Goal: Information Seeking & Learning: Learn about a topic

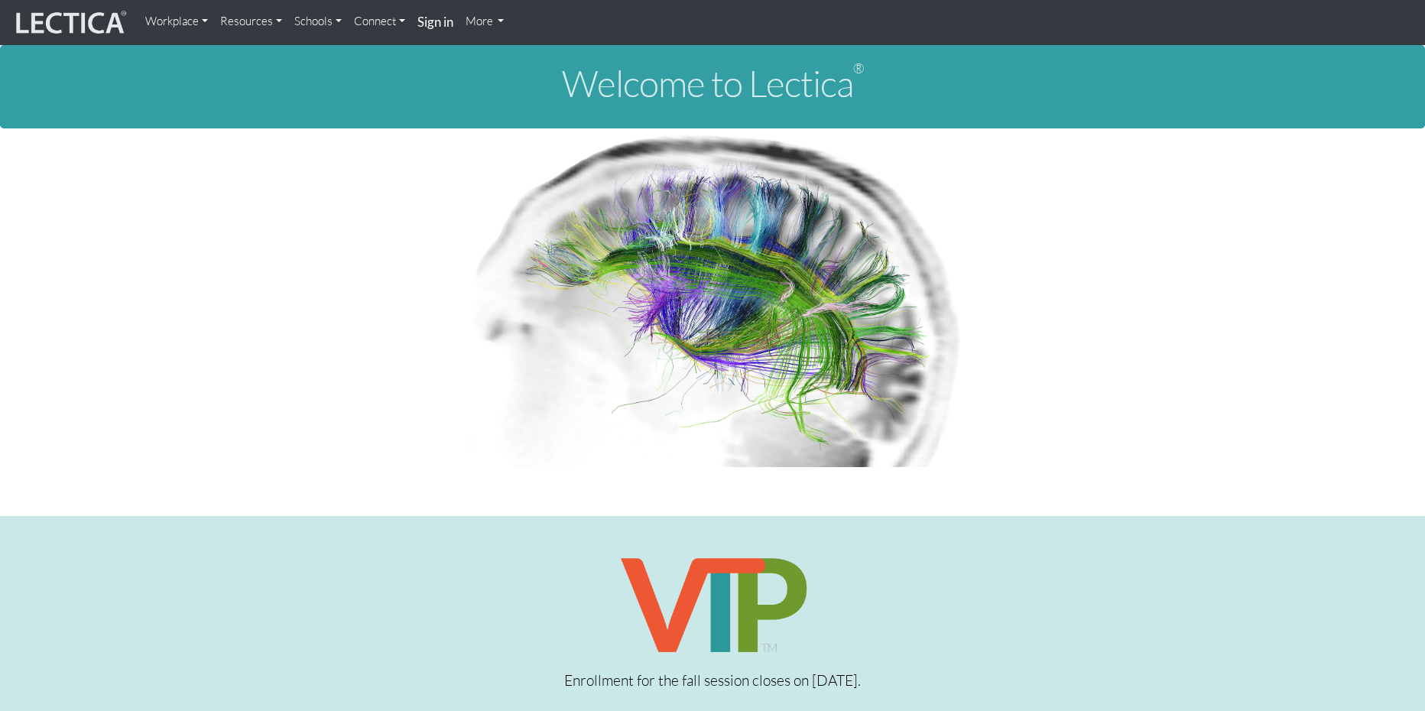
click at [275, 20] on link "Resources" at bounding box center [251, 21] width 74 height 31
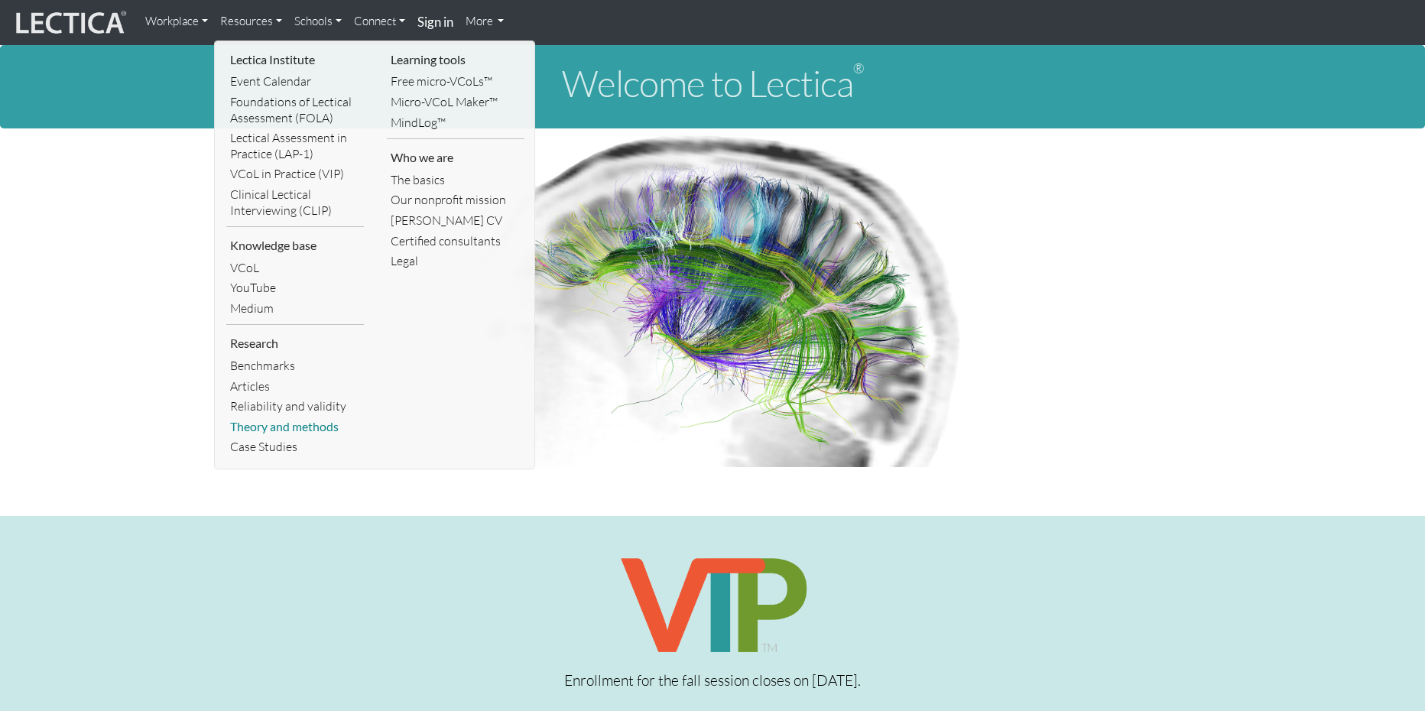
click at [304, 428] on link "Theory and methods" at bounding box center [295, 427] width 138 height 21
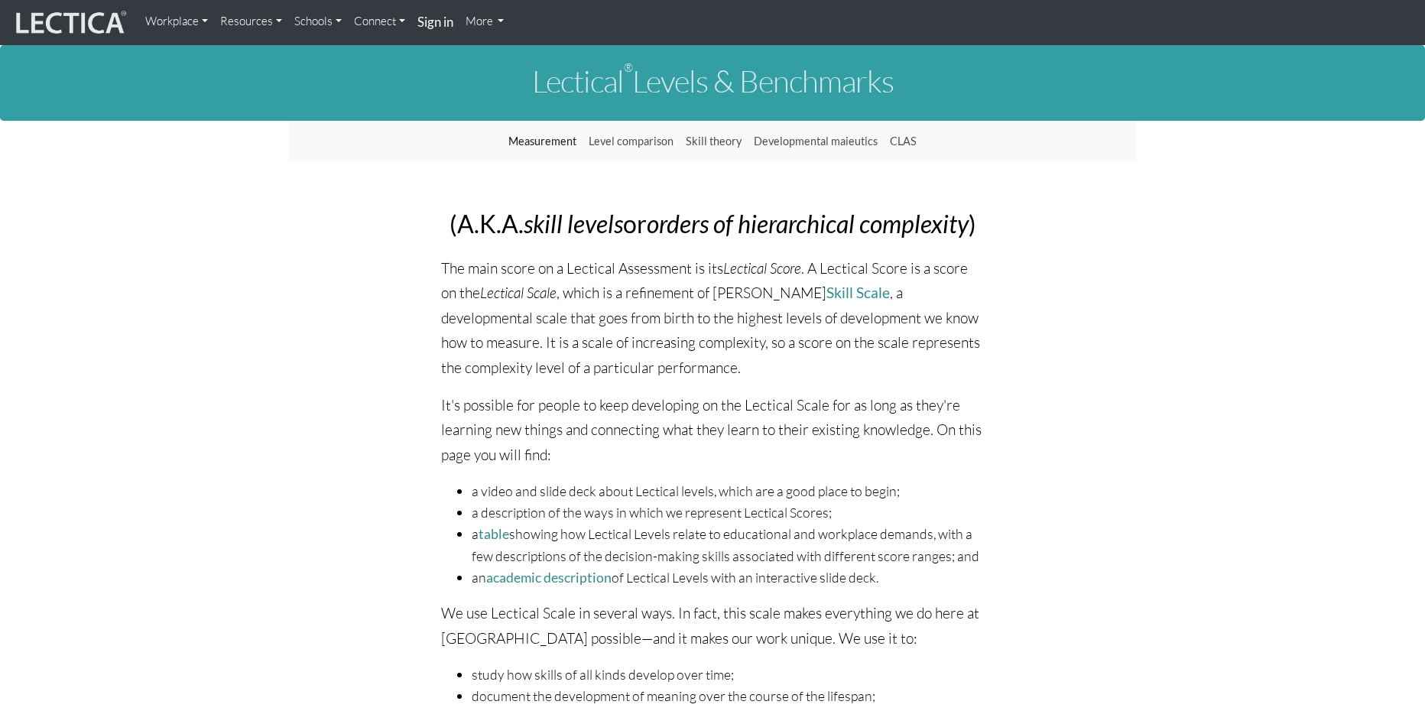
scroll to position [2, 0]
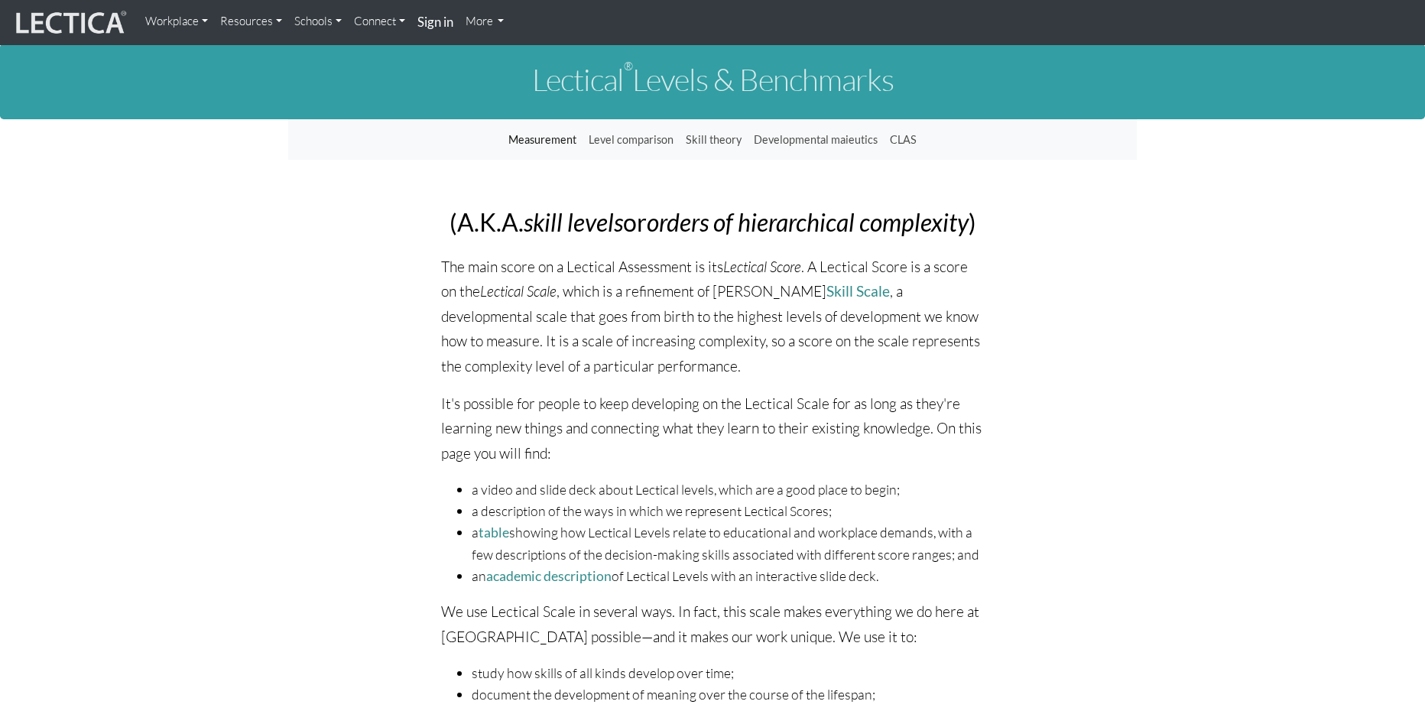
click at [253, 22] on link "Resources" at bounding box center [251, 21] width 74 height 31
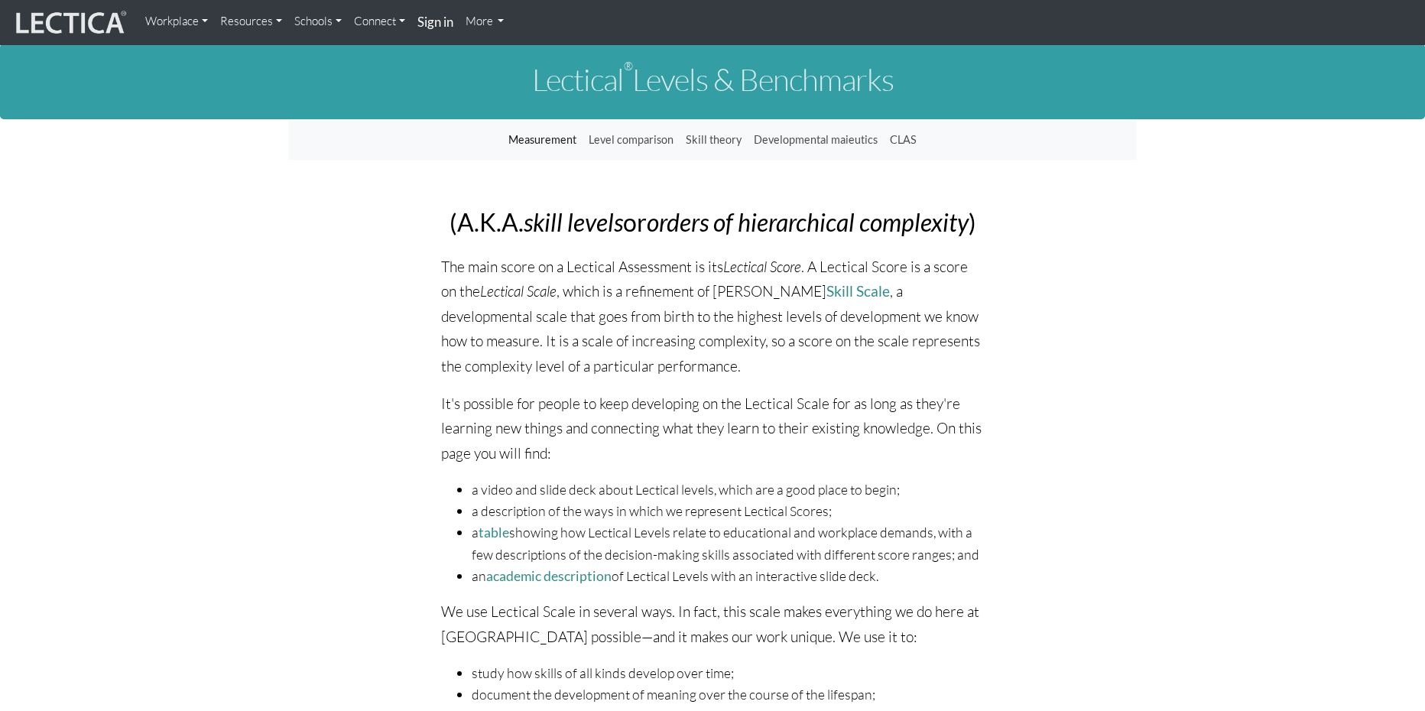
scroll to position [0, 0]
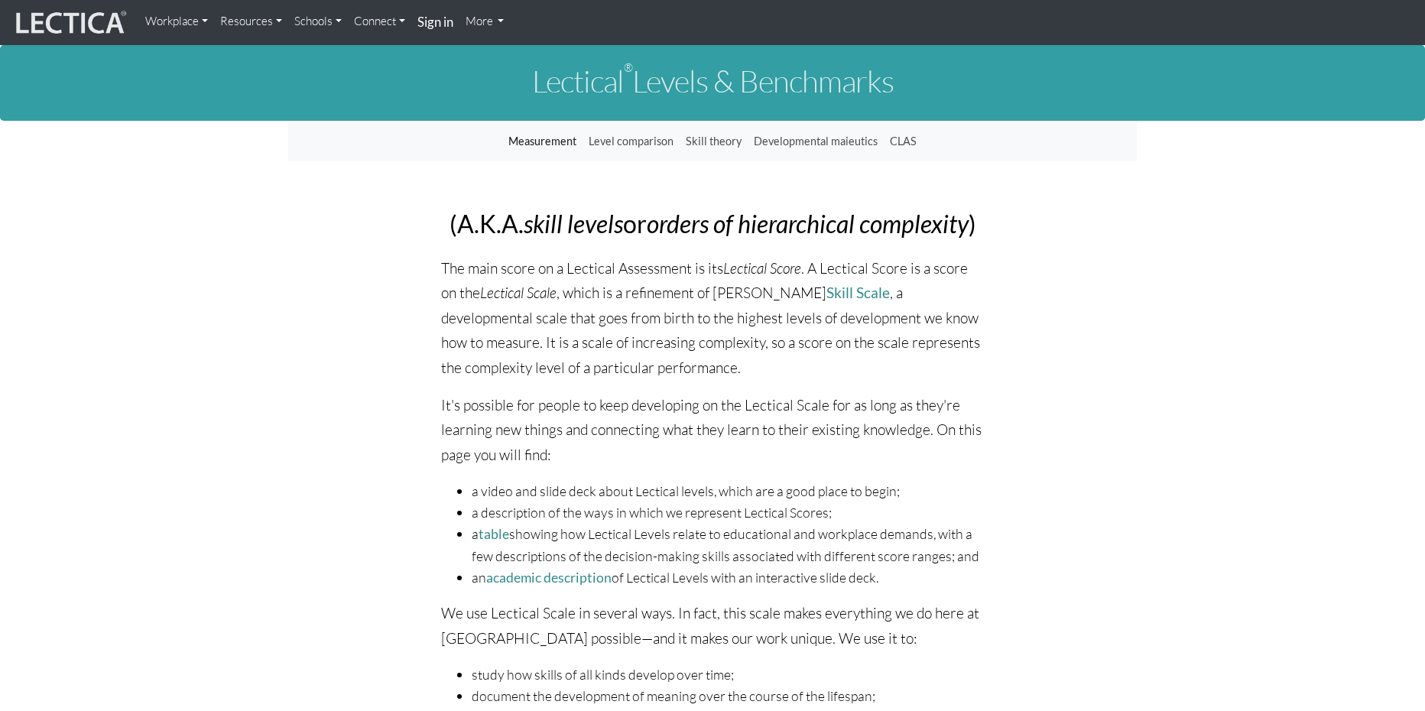
click at [259, 21] on link "Resources" at bounding box center [251, 21] width 74 height 31
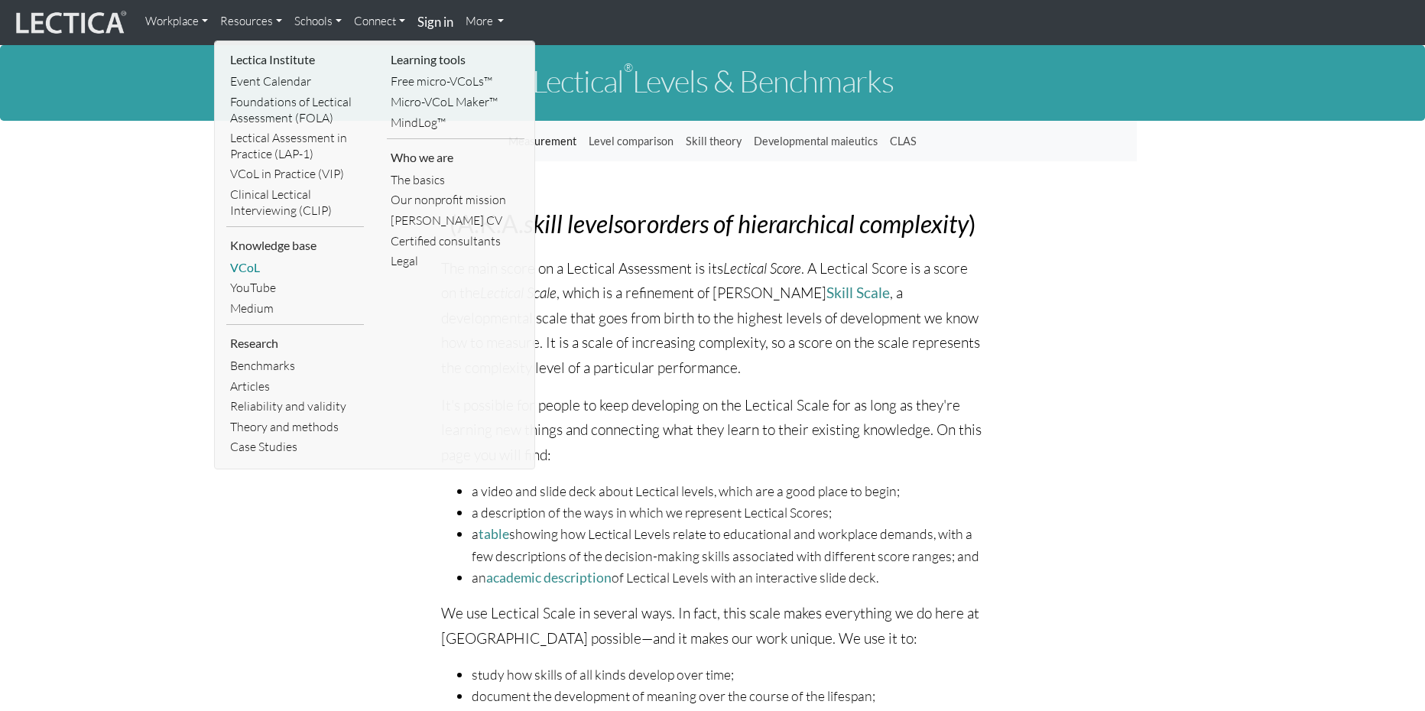
click at [243, 266] on link "VCoL" at bounding box center [295, 268] width 138 height 21
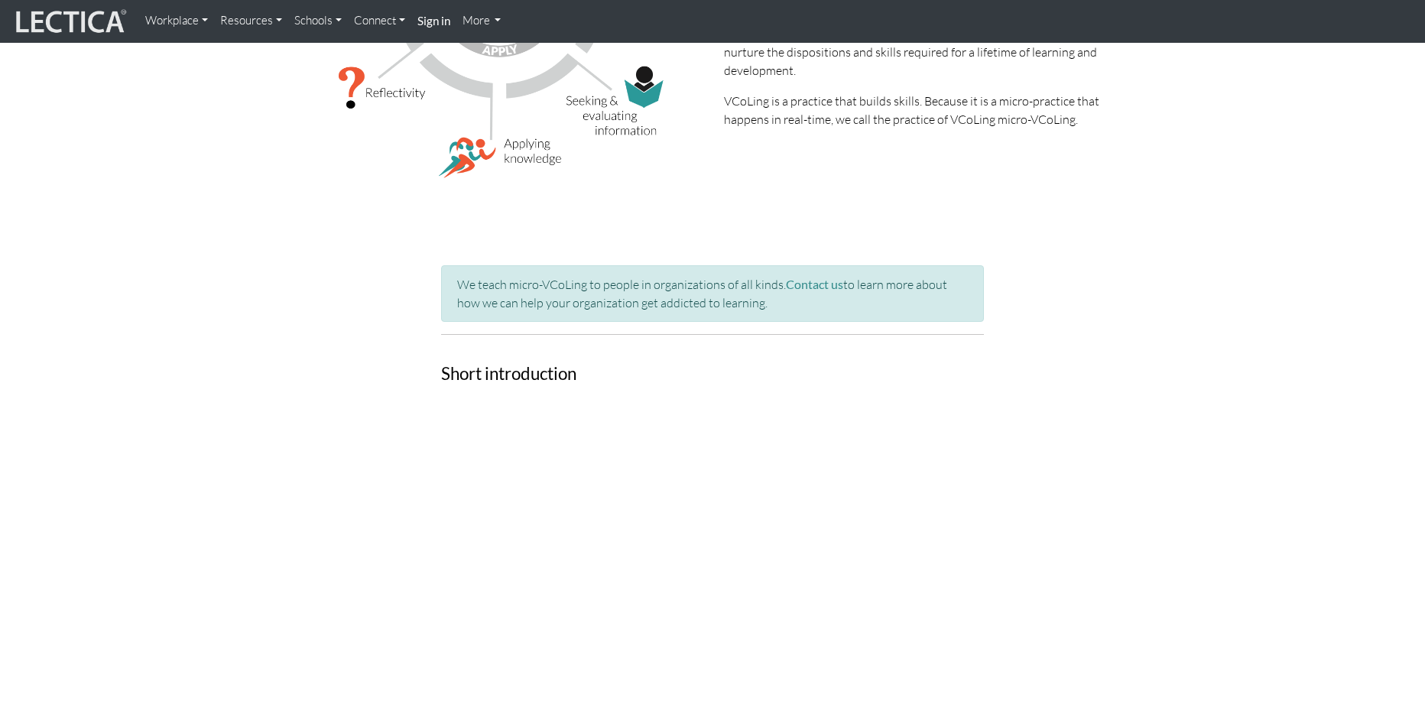
scroll to position [447, 0]
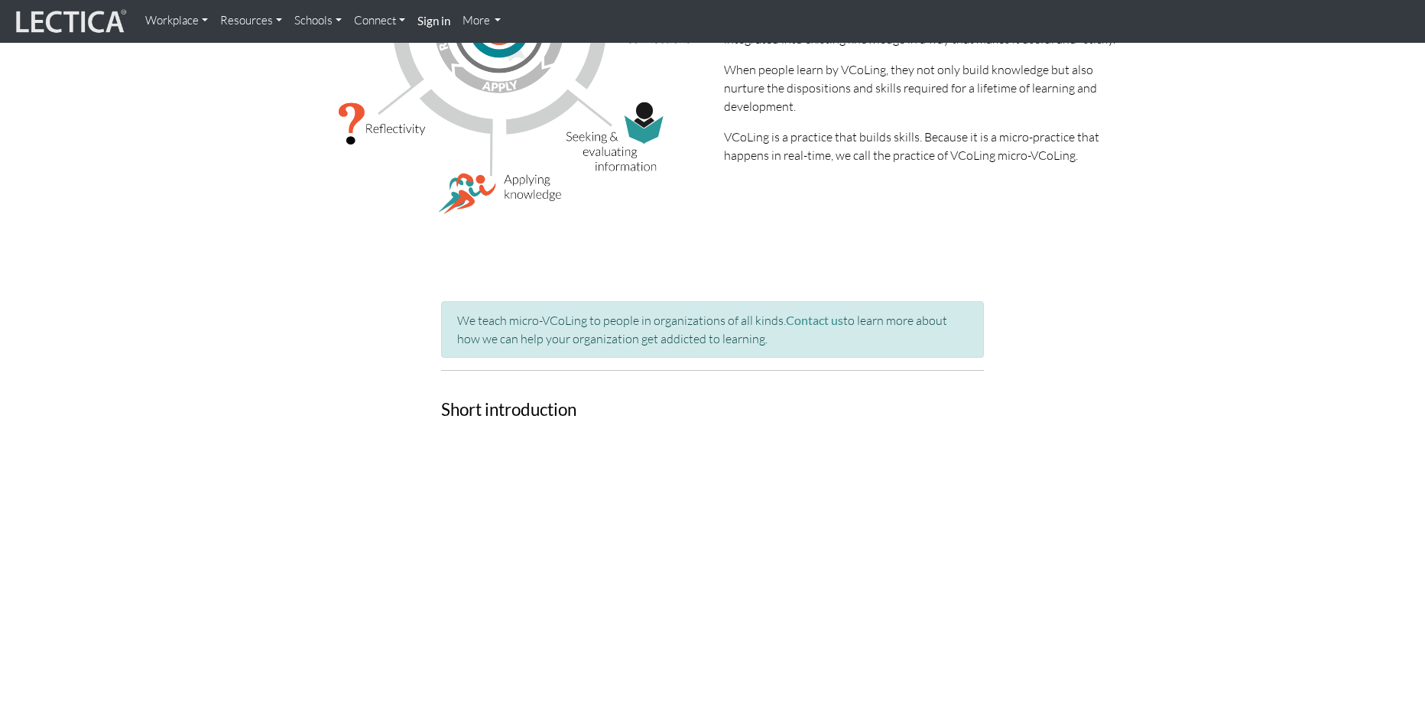
click at [277, 22] on link "Resources" at bounding box center [251, 21] width 74 height 30
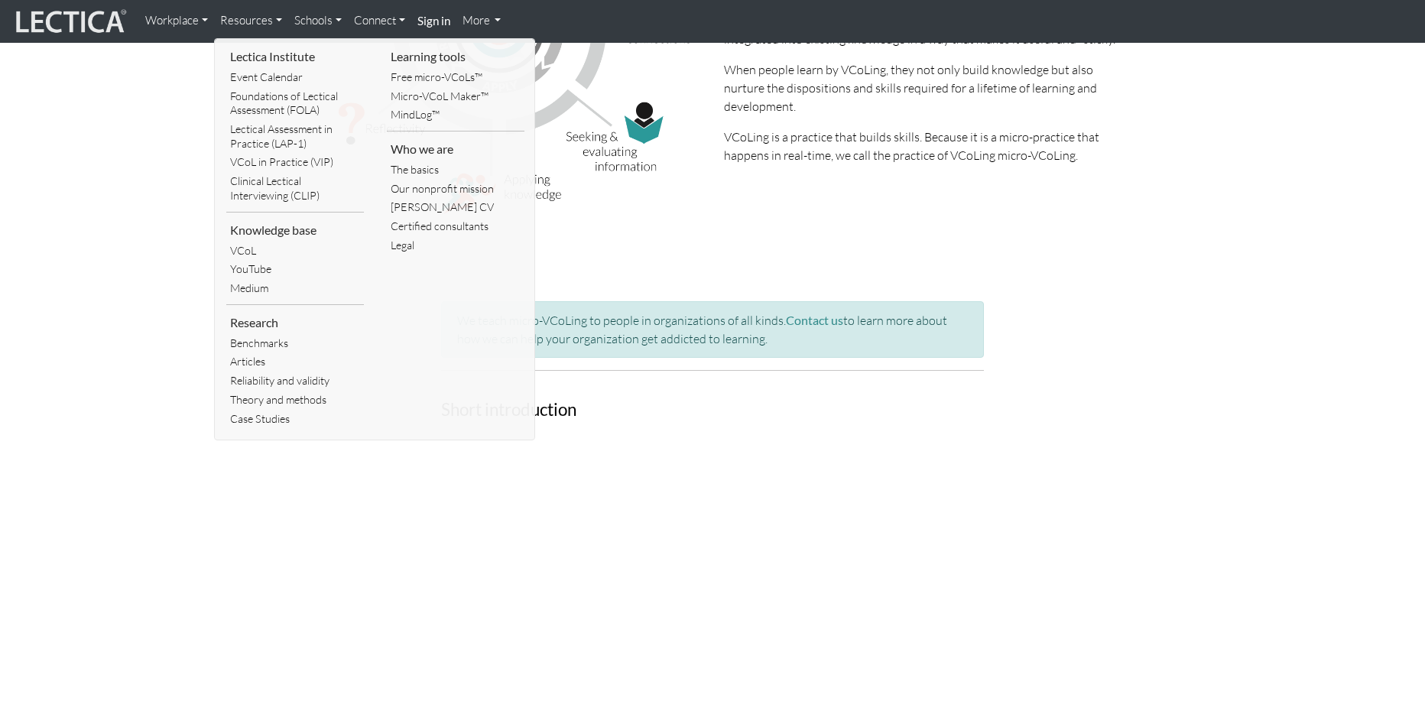
click at [196, 14] on link "Workplace" at bounding box center [176, 21] width 75 height 30
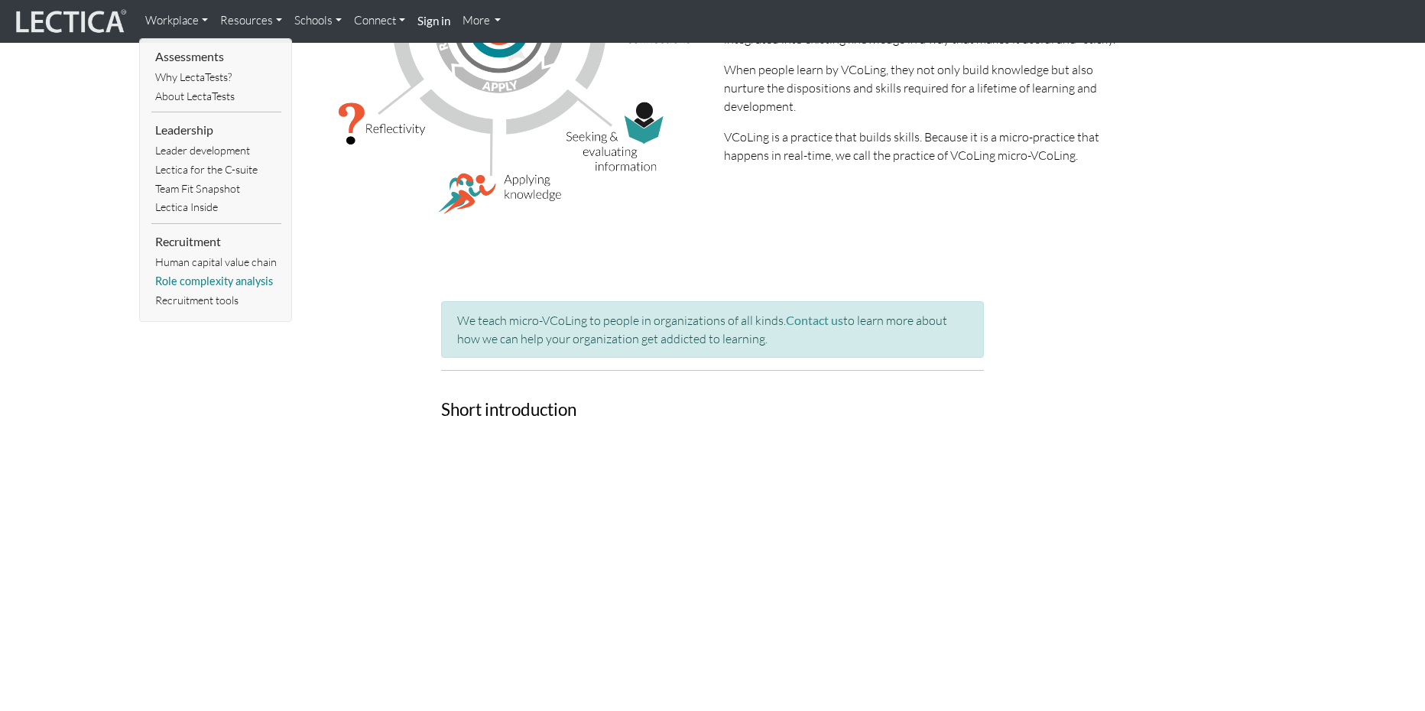
click at [191, 278] on link "Role complexity analysis" at bounding box center [216, 281] width 130 height 19
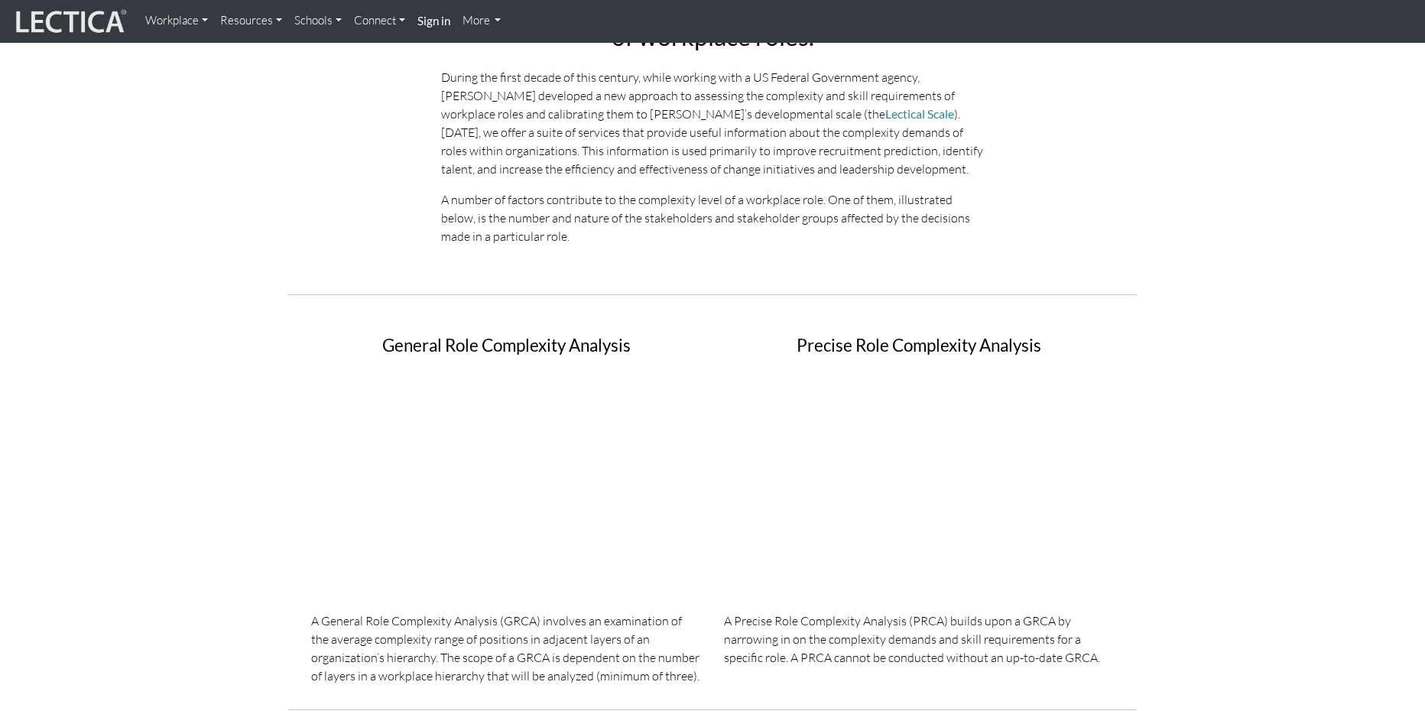
scroll to position [214, 0]
